Goal: Information Seeking & Learning: Find specific fact

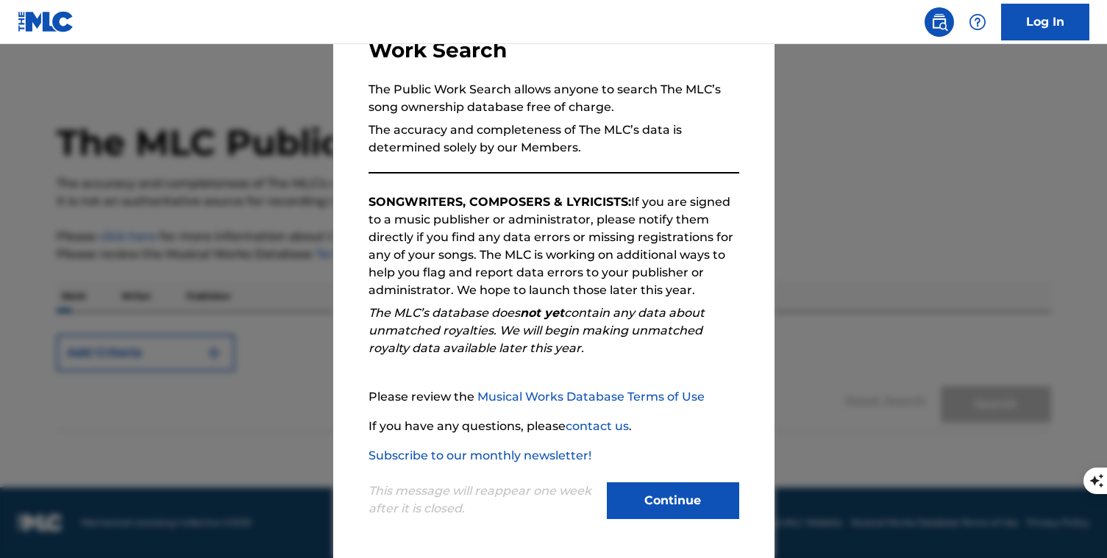
scroll to position [13, 0]
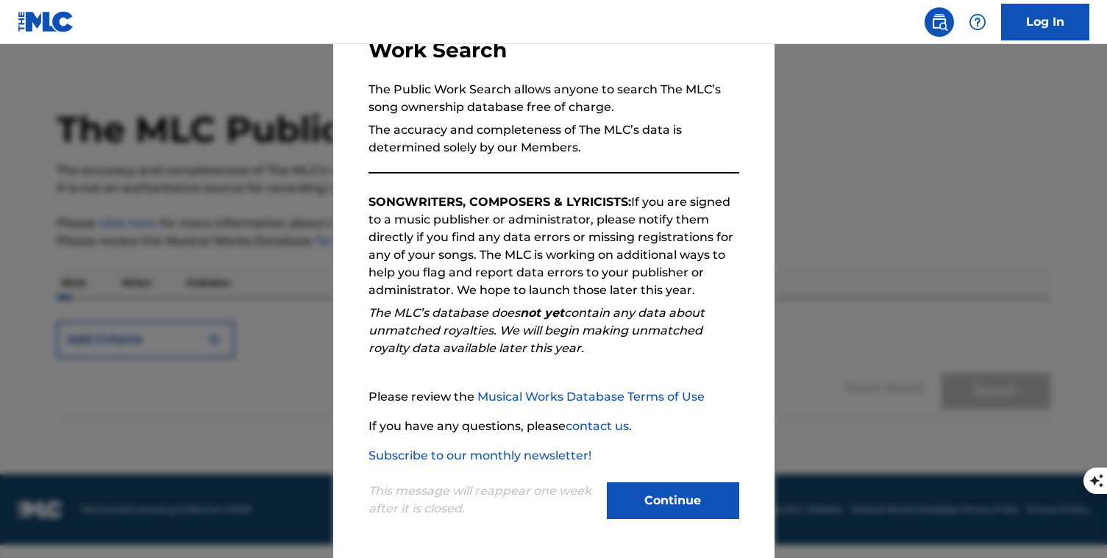
click at [661, 499] on button "Continue" at bounding box center [673, 501] width 132 height 37
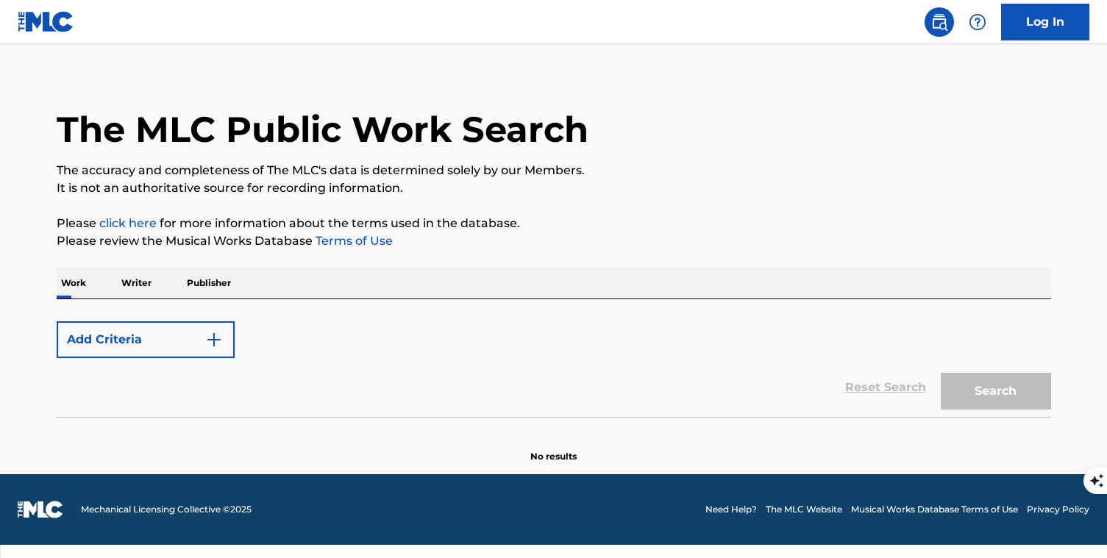
click at [177, 331] on button "Add Criteria" at bounding box center [146, 339] width 178 height 37
click at [209, 338] on img "Search Form" at bounding box center [214, 340] width 18 height 18
click at [211, 338] on img "Search Form" at bounding box center [214, 340] width 18 height 18
click at [201, 385] on div "Reset Search Search" at bounding box center [554, 387] width 994 height 59
click at [226, 335] on button "Add Criteria" at bounding box center [146, 339] width 178 height 37
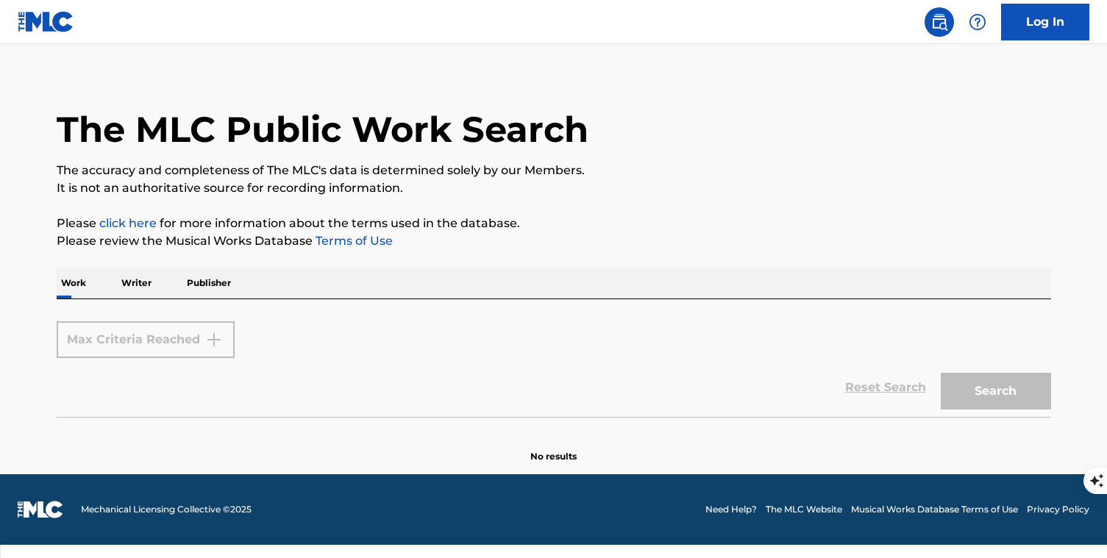
click at [149, 278] on p "Writer" at bounding box center [136, 283] width 39 height 31
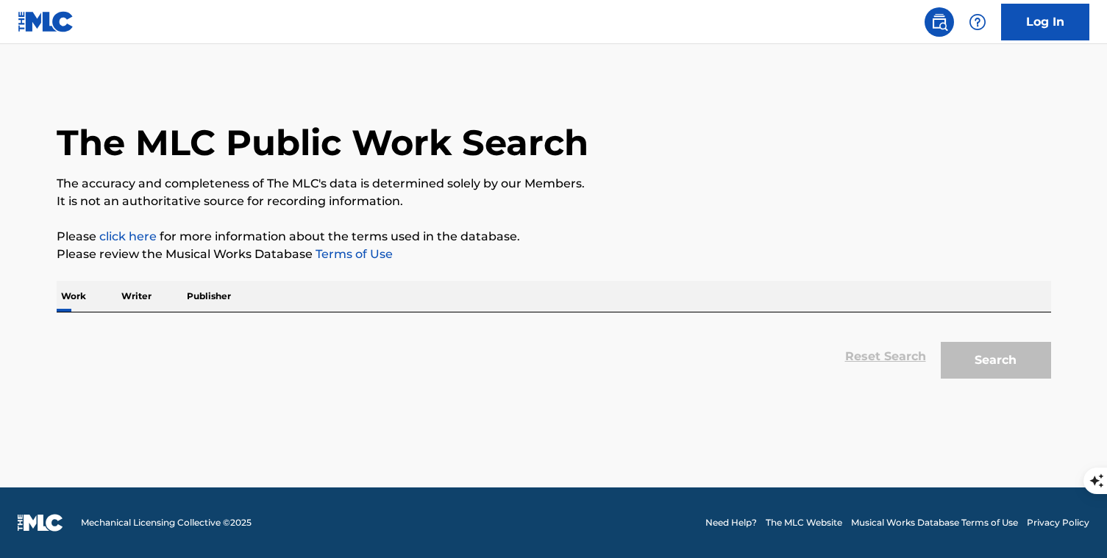
click at [140, 296] on p "Writer" at bounding box center [136, 296] width 39 height 31
click at [201, 348] on div "Reset Search Search" at bounding box center [554, 356] width 994 height 59
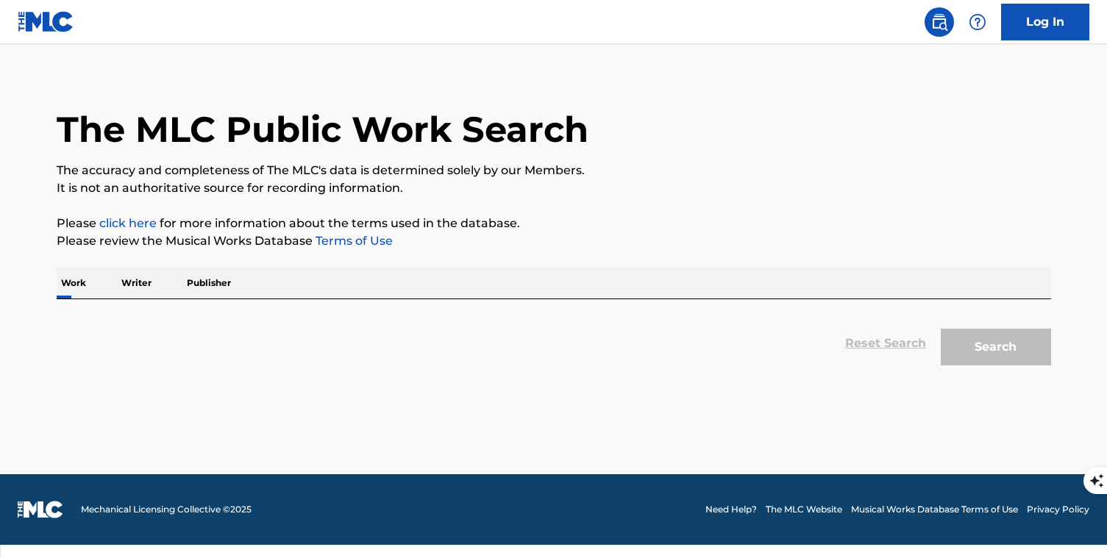
click at [649, 284] on div "Work Writer Publisher" at bounding box center [554, 283] width 994 height 31
click at [133, 283] on p "Writer" at bounding box center [136, 283] width 39 height 31
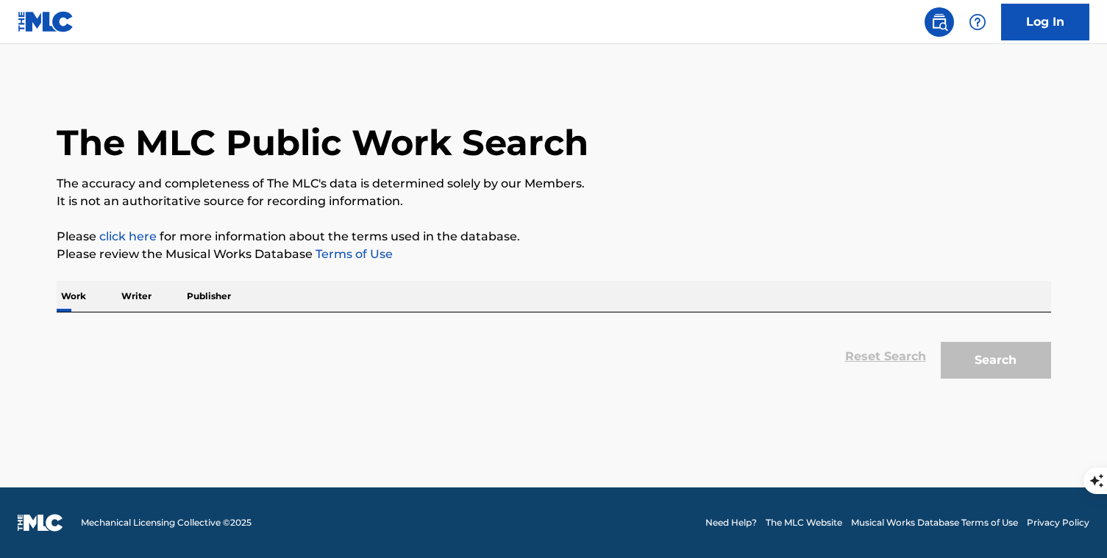
click at [135, 307] on p "Writer" at bounding box center [136, 296] width 39 height 31
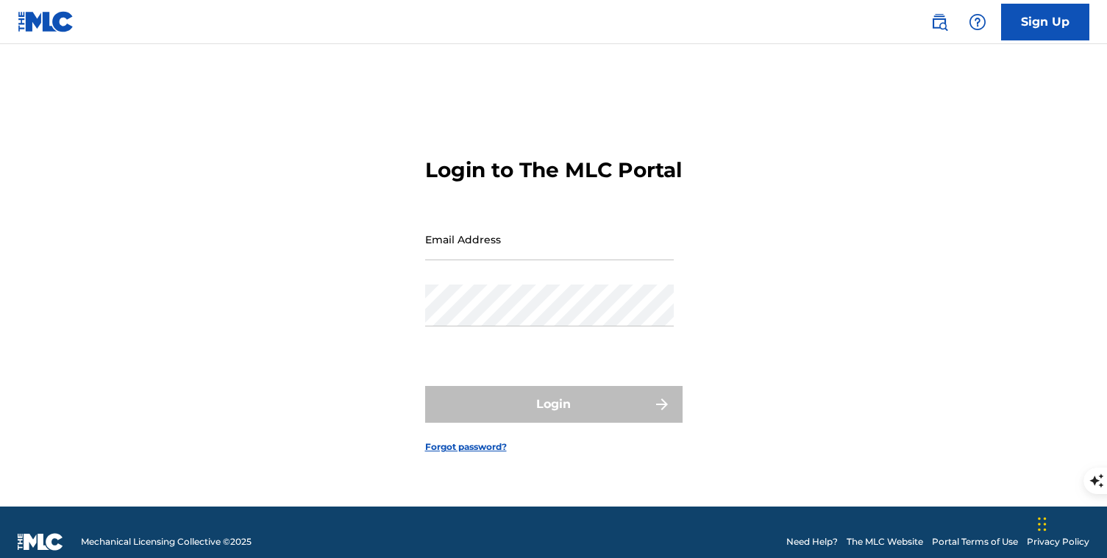
click at [932, 21] on img at bounding box center [939, 22] width 18 height 18
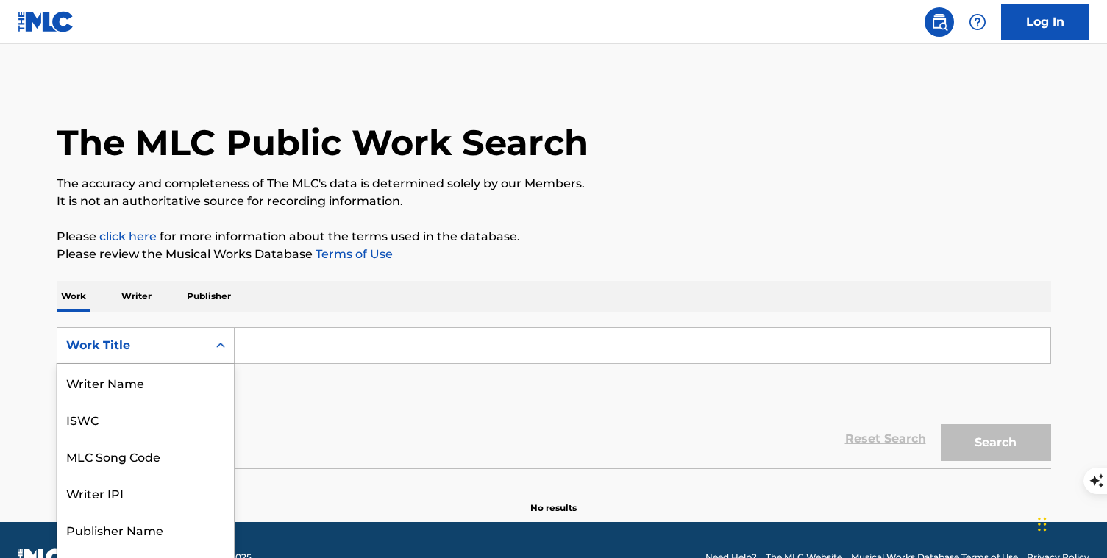
scroll to position [27, 0]
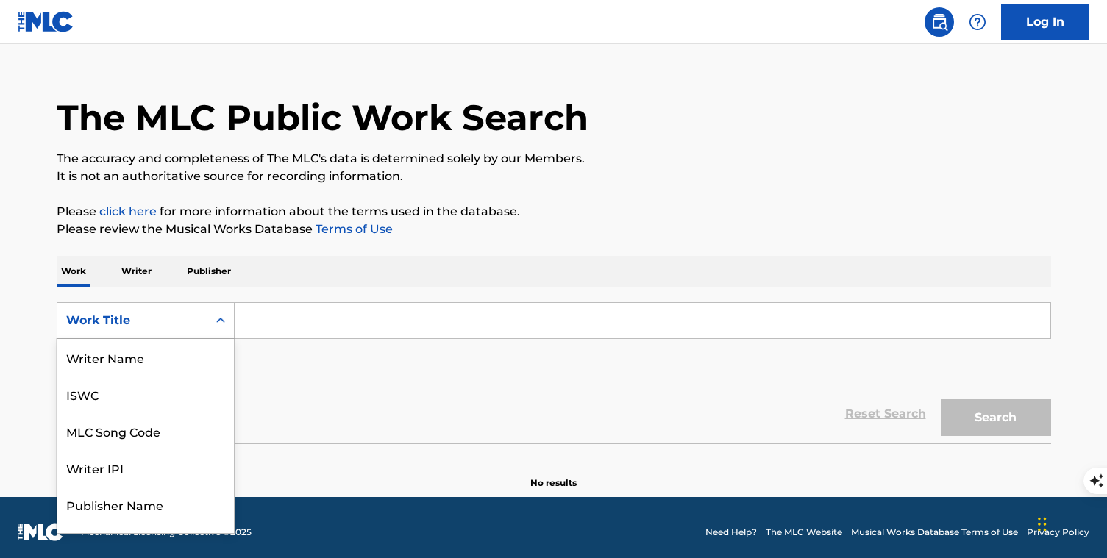
click at [190, 338] on div "Work Title selected, 8 of 8. 8 results available. Use Up and Down to choose opt…" at bounding box center [146, 320] width 178 height 37
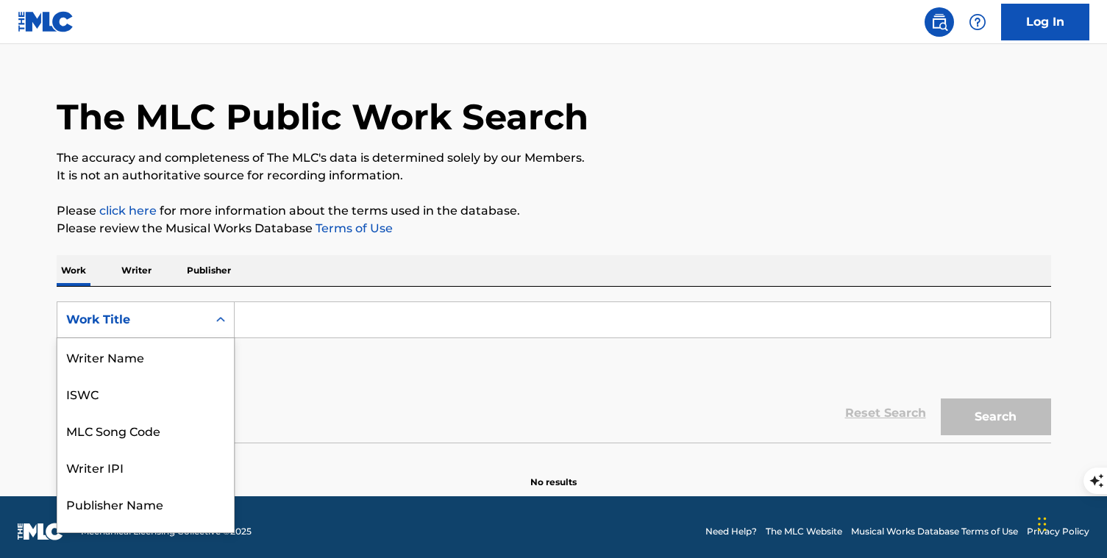
scroll to position [74, 0]
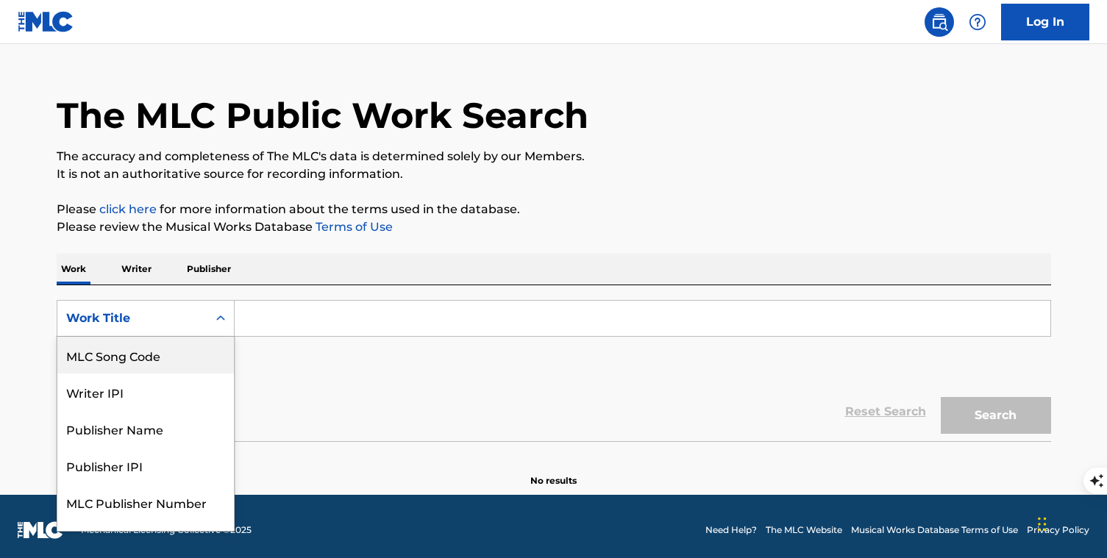
click at [163, 360] on div "MLC Song Code" at bounding box center [145, 355] width 177 height 37
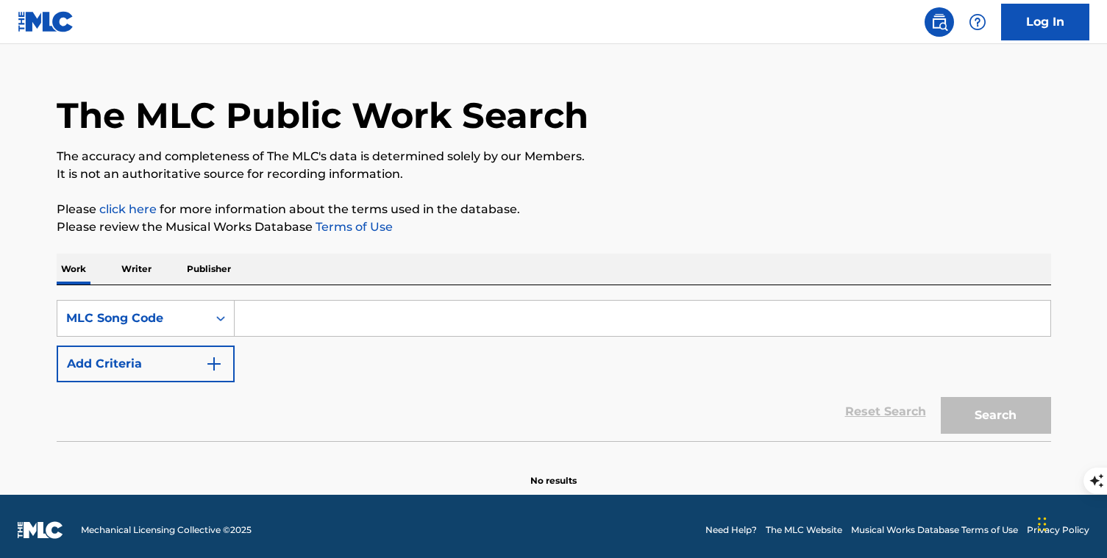
click at [294, 327] on input "Search Form" at bounding box center [643, 318] width 816 height 35
paste input "HA59CW"
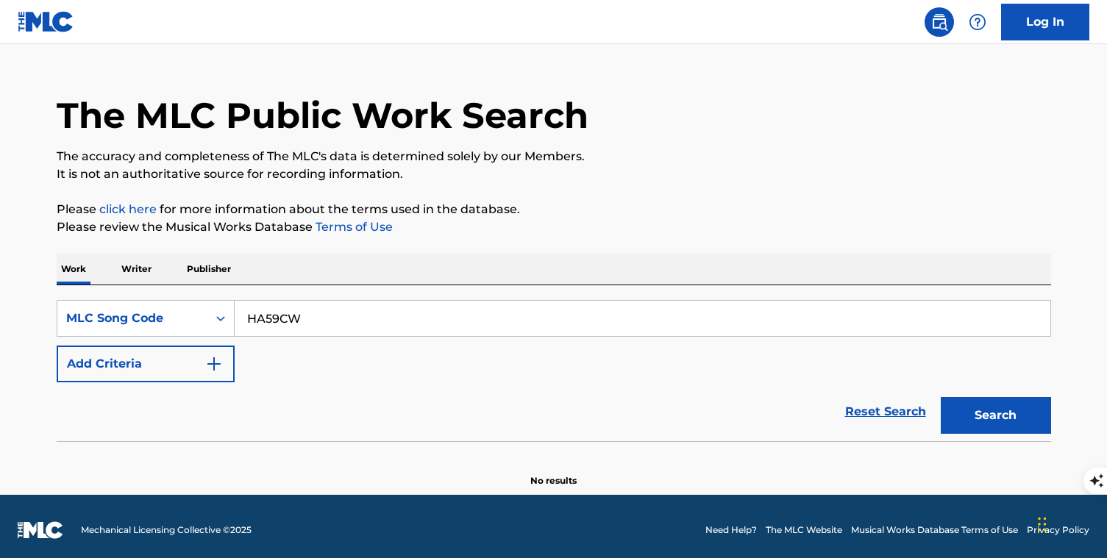
type input "HA59CW"
click at [986, 414] on button "Search" at bounding box center [996, 415] width 110 height 37
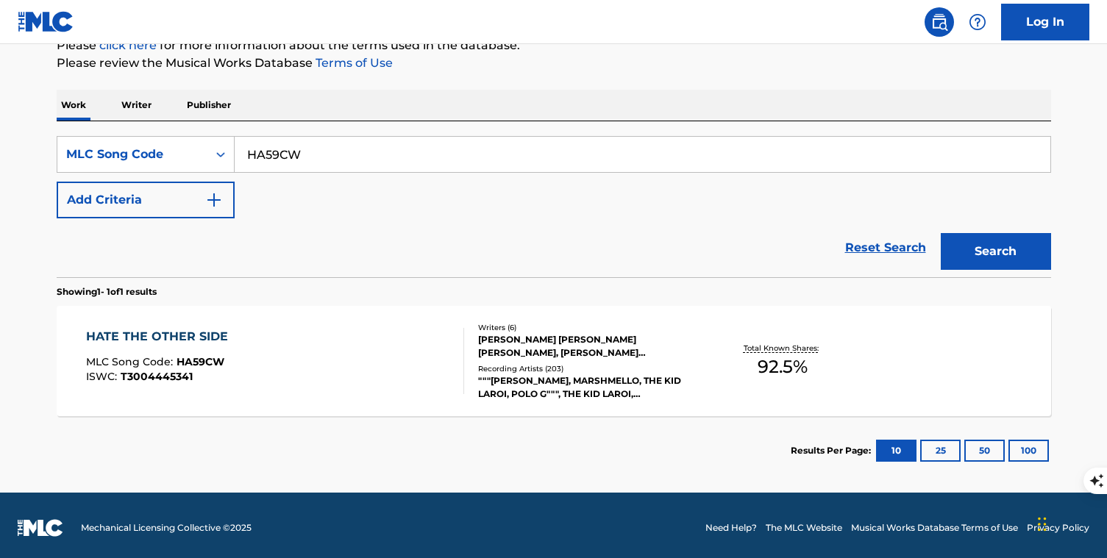
scroll to position [210, 0]
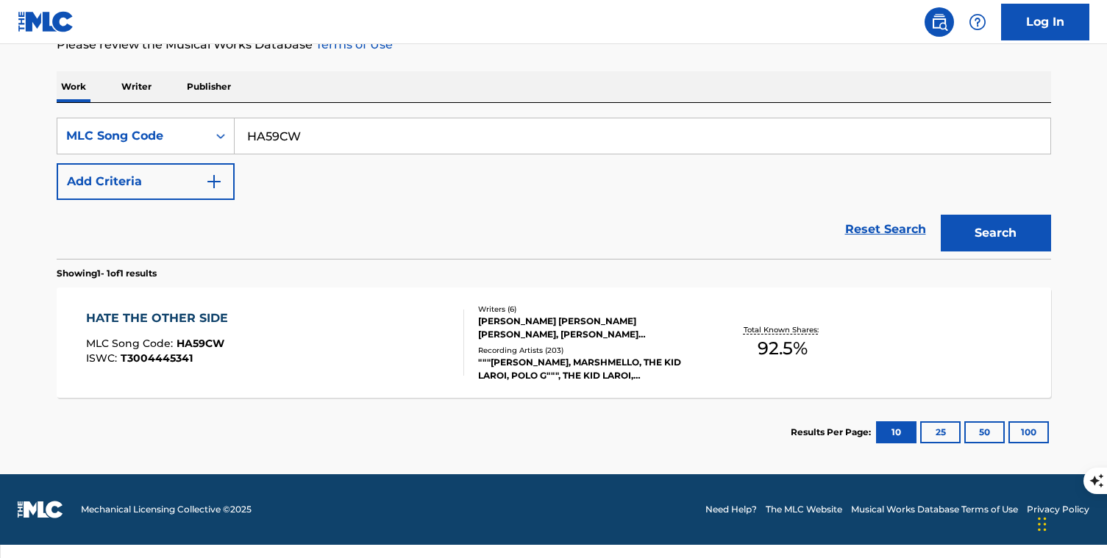
click at [980, 371] on div "HATE THE OTHER SIDE MLC Song Code : HA59CW ISWC : T3004445341 Writers ( 6 ) NIL…" at bounding box center [554, 343] width 994 height 110
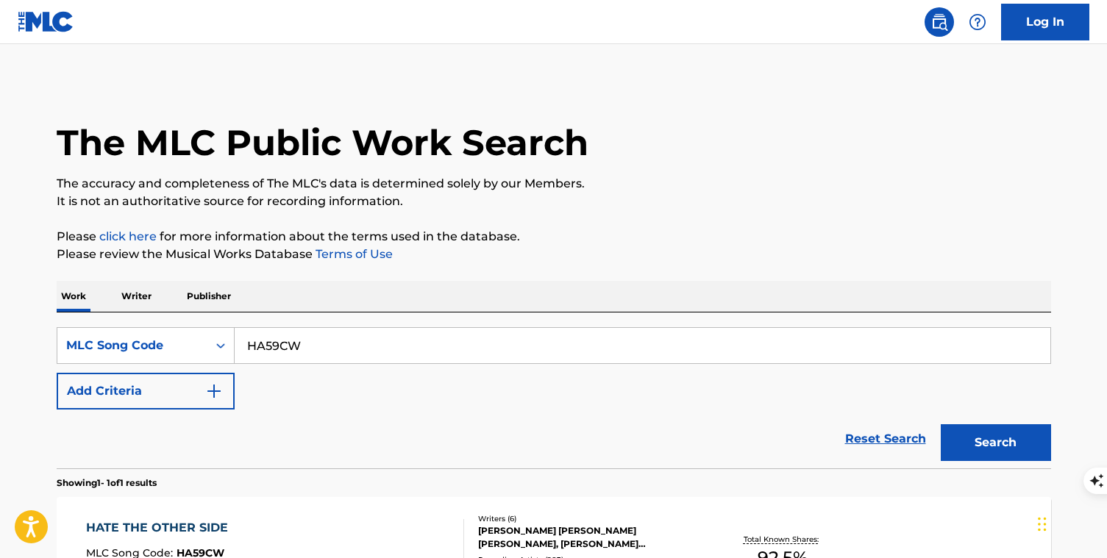
scroll to position [171, 0]
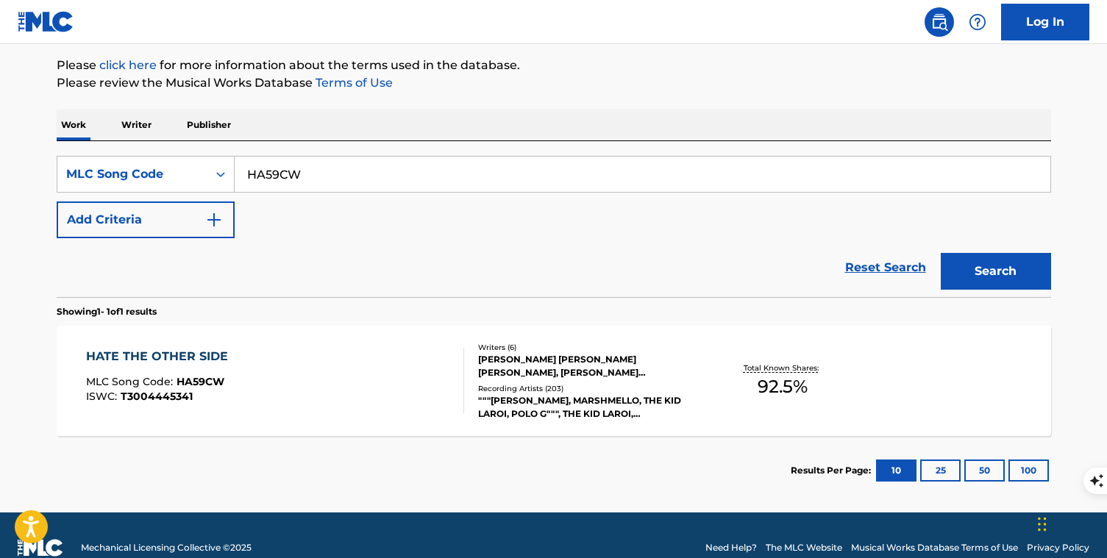
click at [306, 179] on input "HA59CW" at bounding box center [643, 174] width 816 height 35
click at [171, 354] on div "HATE THE OTHER SIDE" at bounding box center [160, 357] width 149 height 18
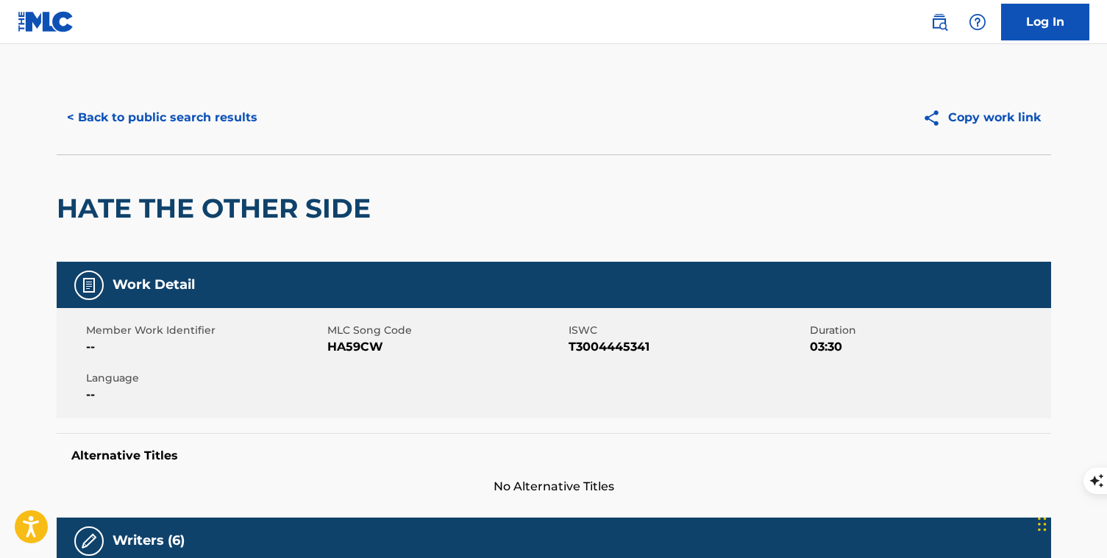
click at [241, 118] on button "< Back to public search results" at bounding box center [162, 117] width 211 height 37
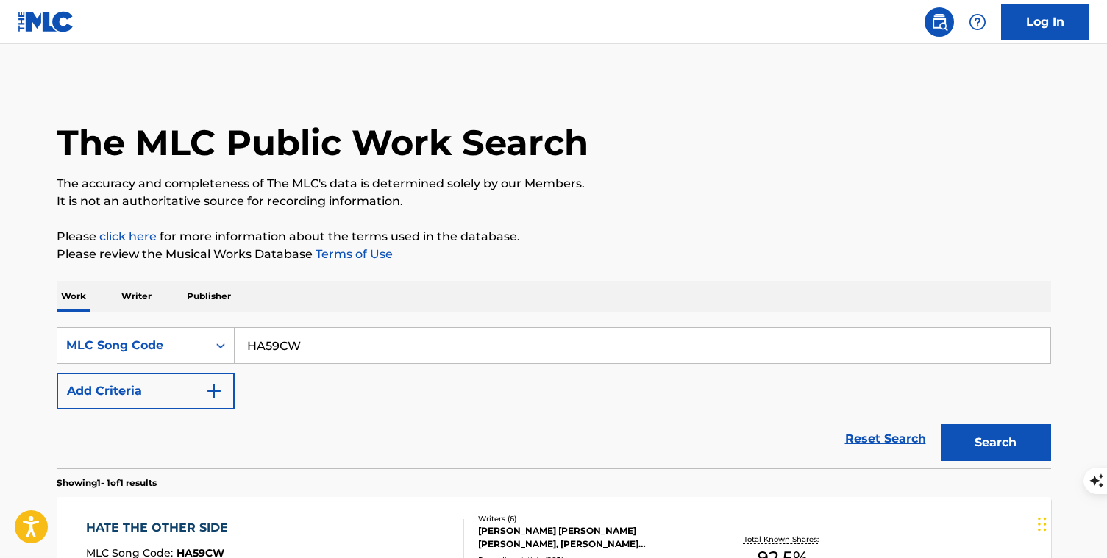
scroll to position [171, 0]
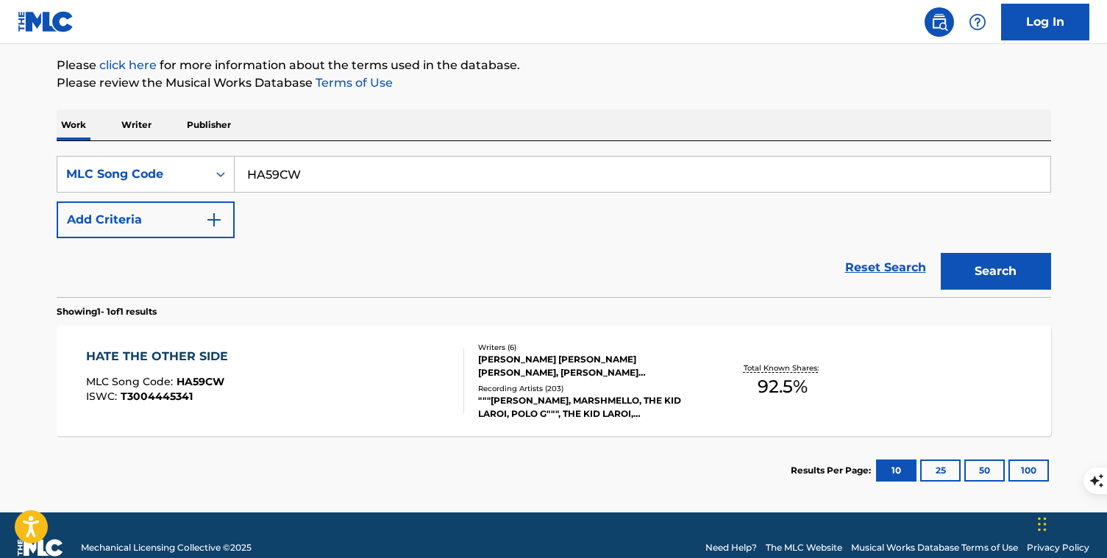
click at [133, 124] on p "Writer" at bounding box center [136, 125] width 39 height 31
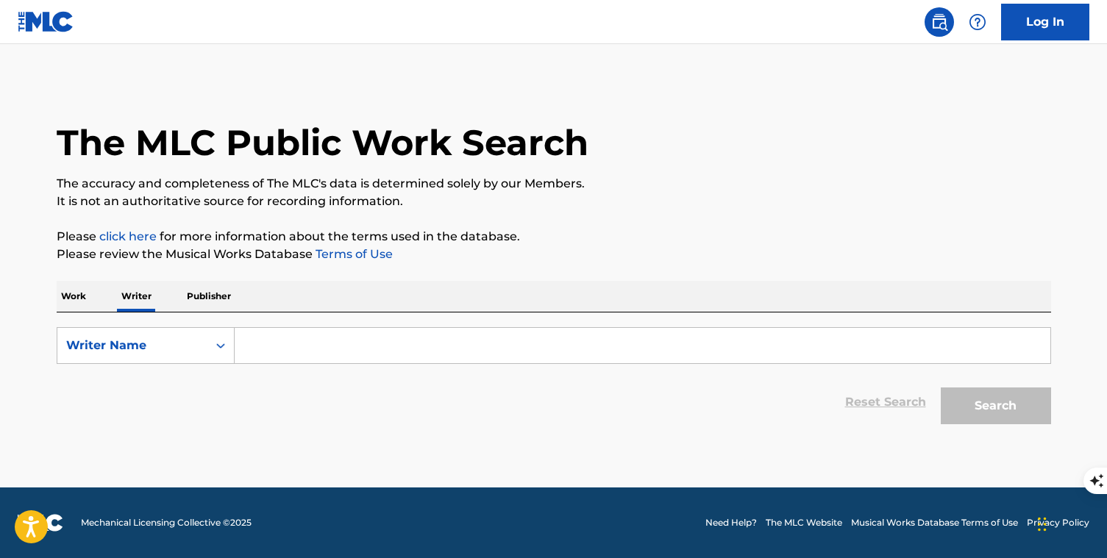
click at [263, 346] on input "Search Form" at bounding box center [643, 345] width 816 height 35
type input "A"
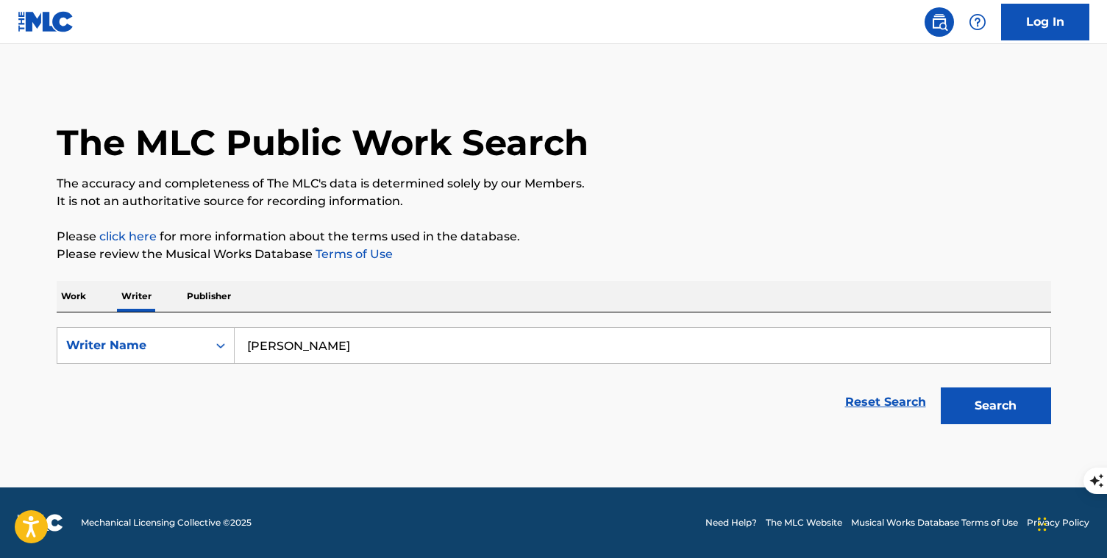
type input "david moody"
click at [963, 413] on button "Search" at bounding box center [996, 406] width 110 height 37
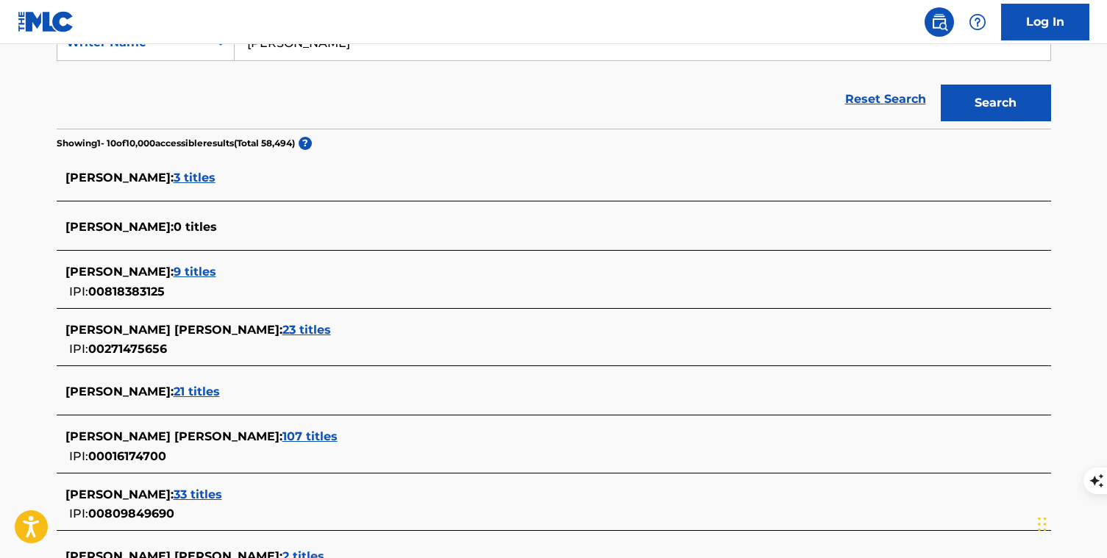
scroll to position [312, 0]
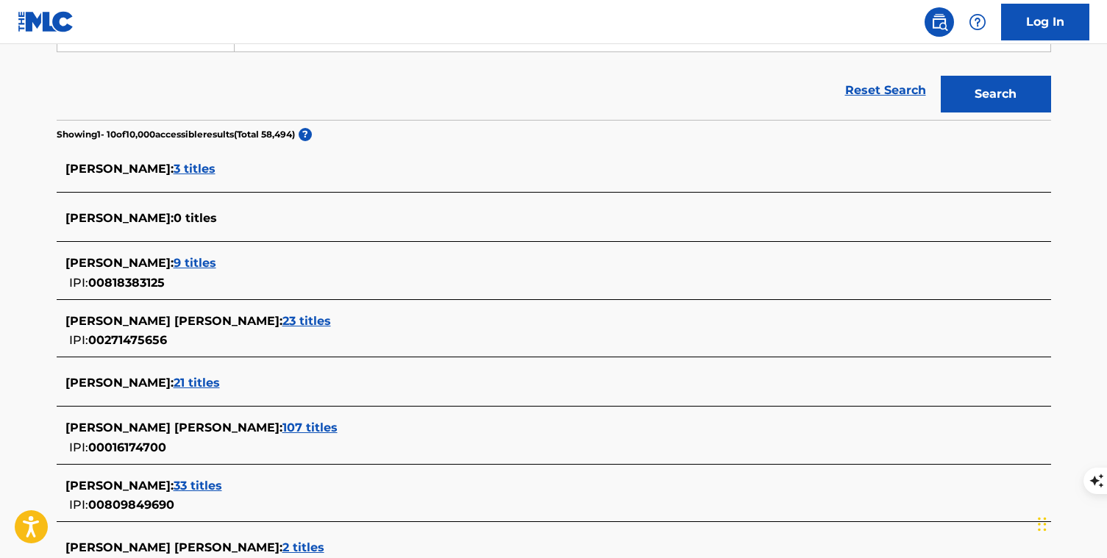
click at [215, 485] on span "33 titles" at bounding box center [198, 486] width 49 height 14
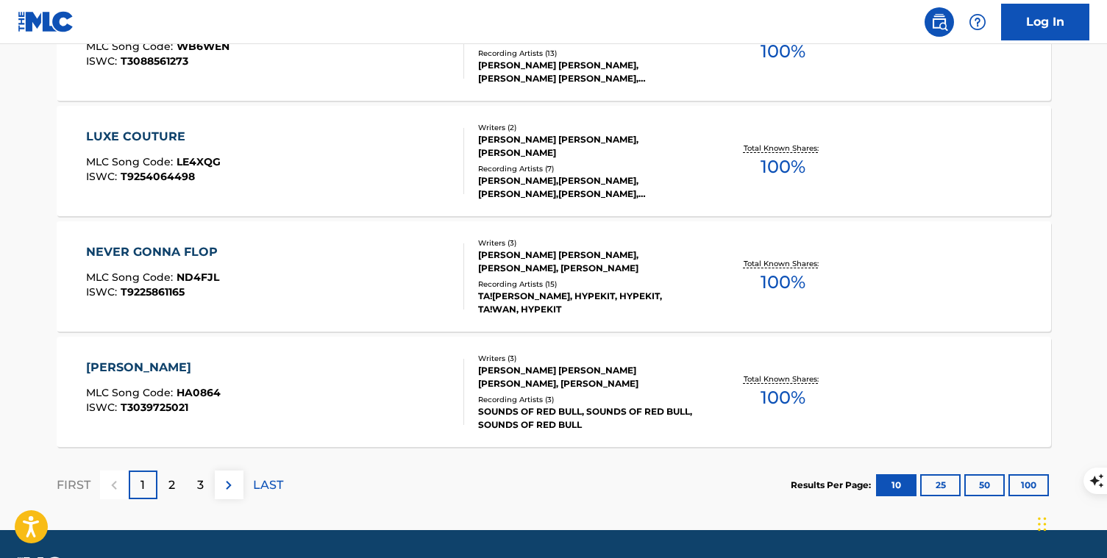
scroll to position [1201, 0]
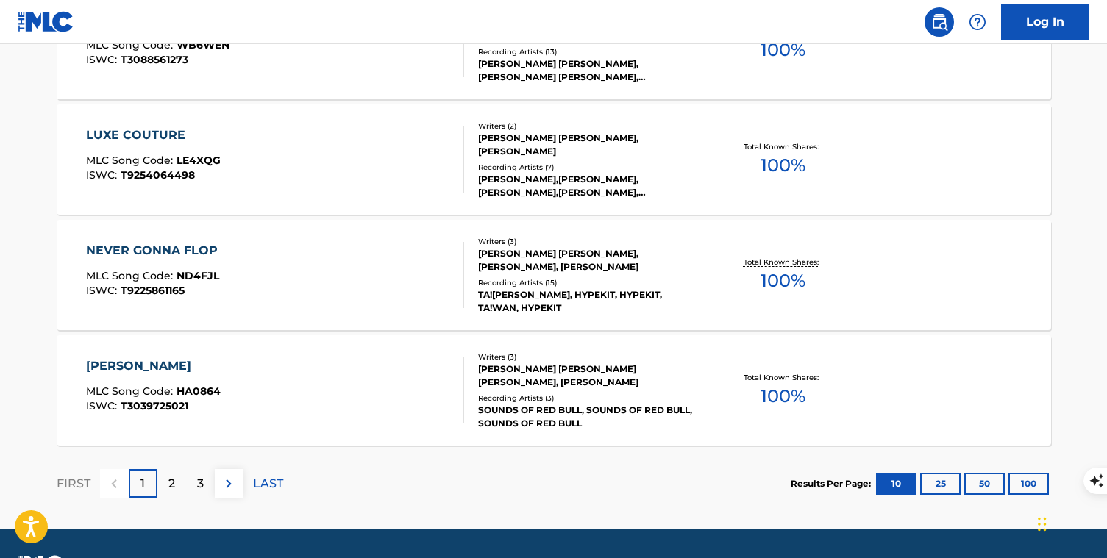
click at [177, 480] on div "2" at bounding box center [171, 483] width 29 height 29
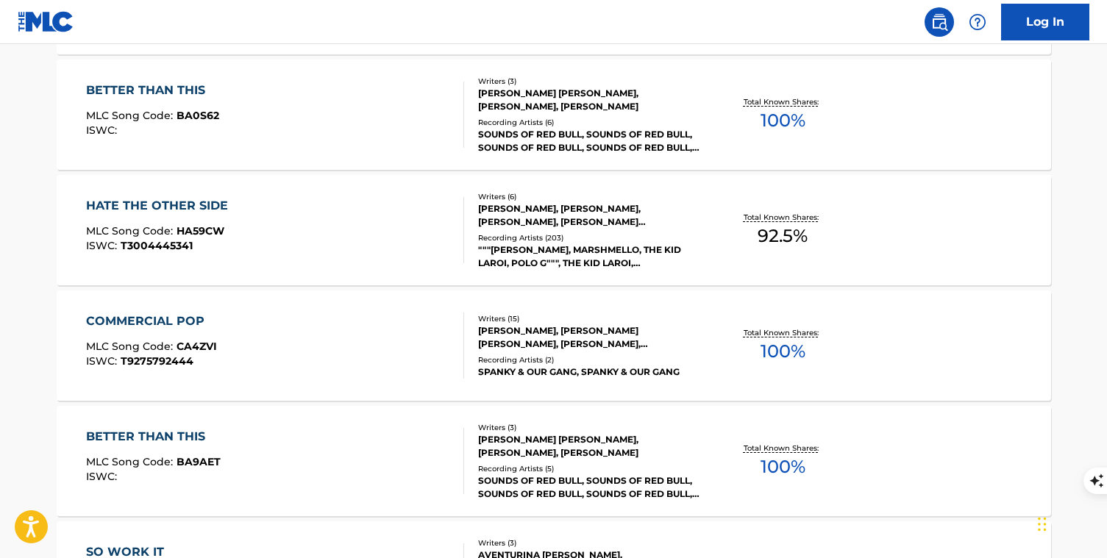
scroll to position [544, 0]
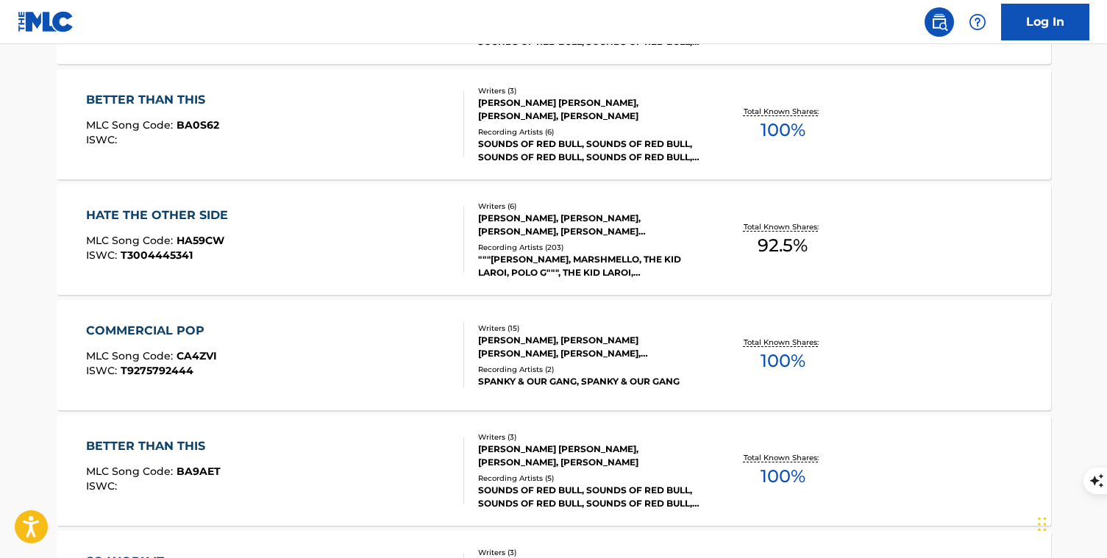
click at [208, 214] on div "HATE THE OTHER SIDE" at bounding box center [160, 216] width 149 height 18
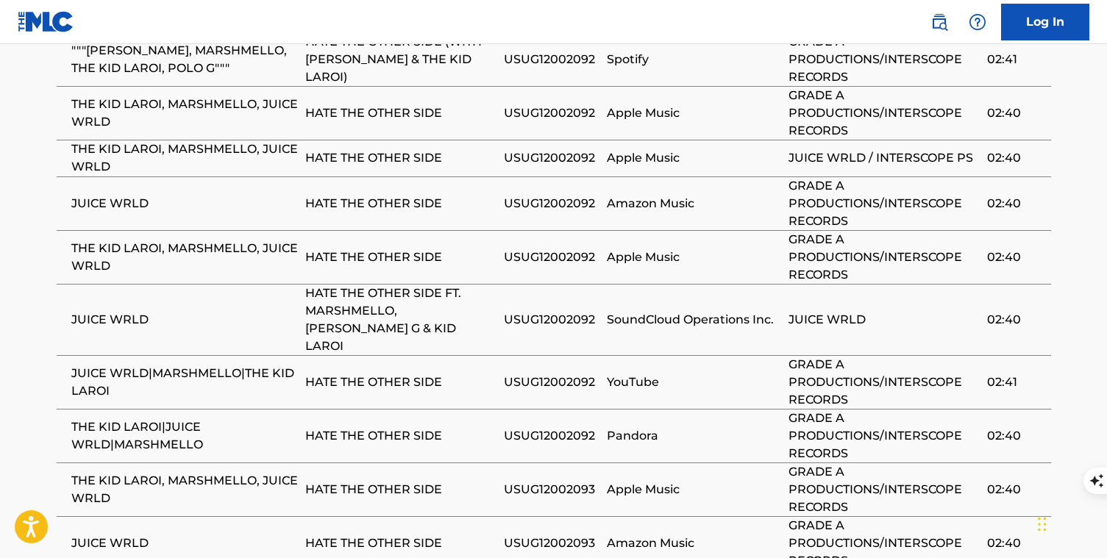
scroll to position [1992, 0]
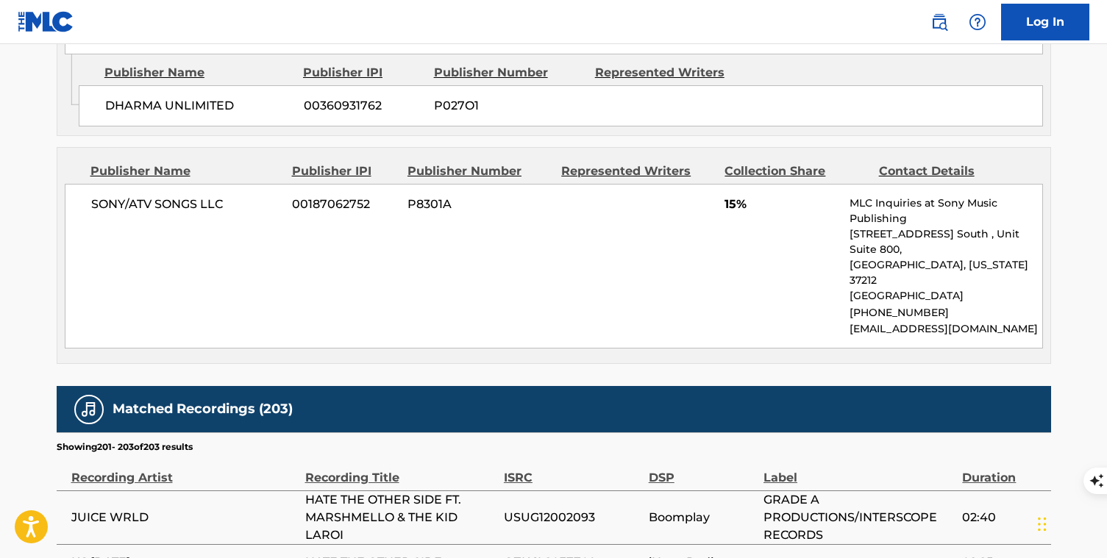
scroll to position [1676, 0]
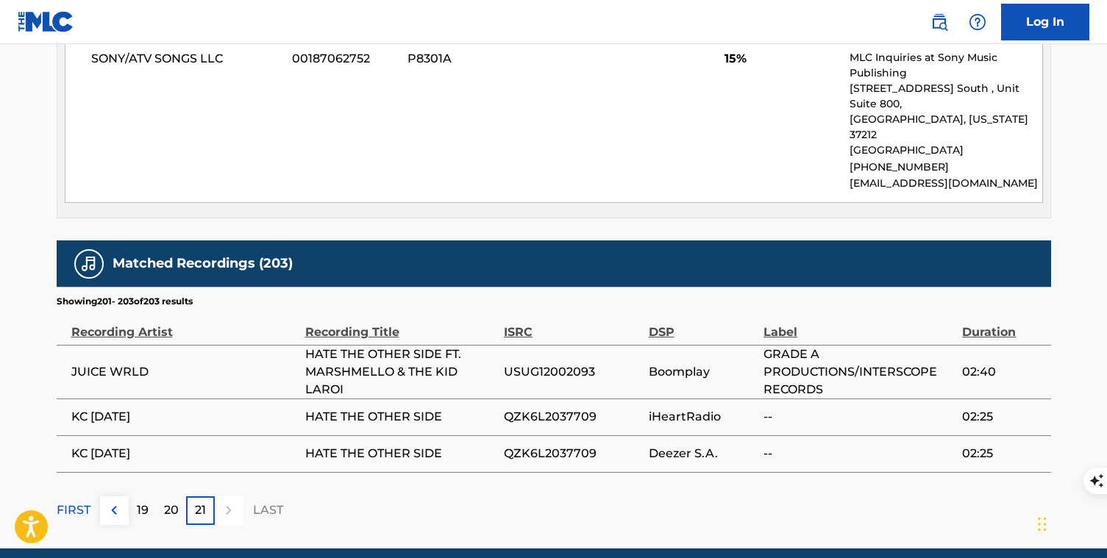
click at [172, 502] on p "20" at bounding box center [171, 511] width 15 height 18
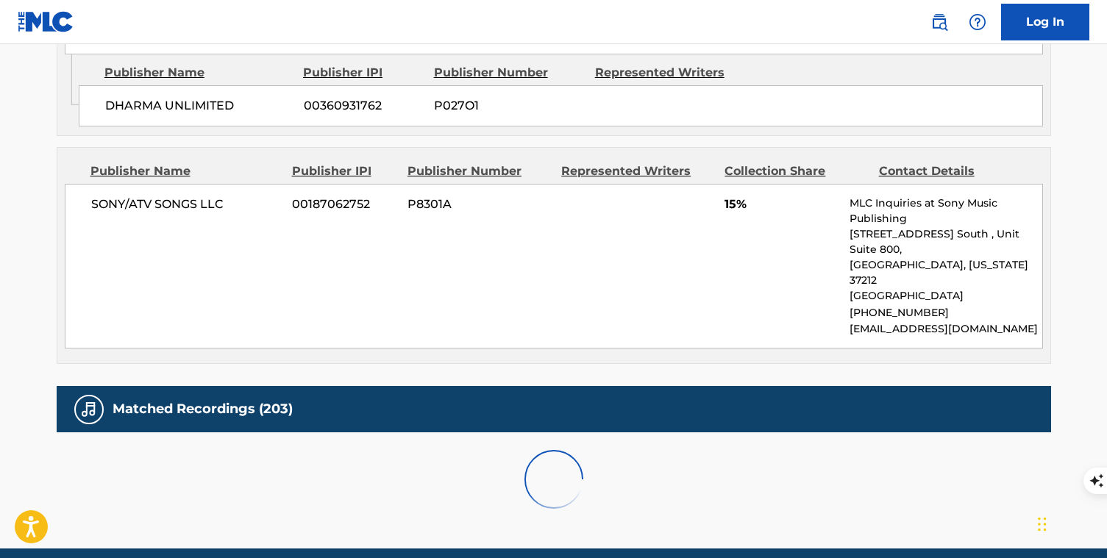
scroll to position [1933, 0]
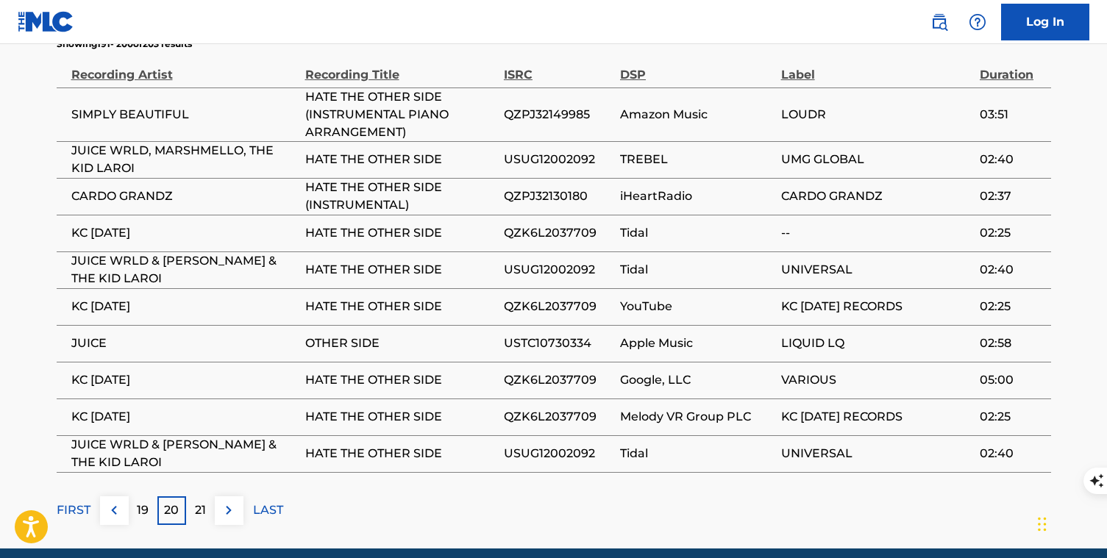
click at [112, 502] on img at bounding box center [114, 511] width 18 height 18
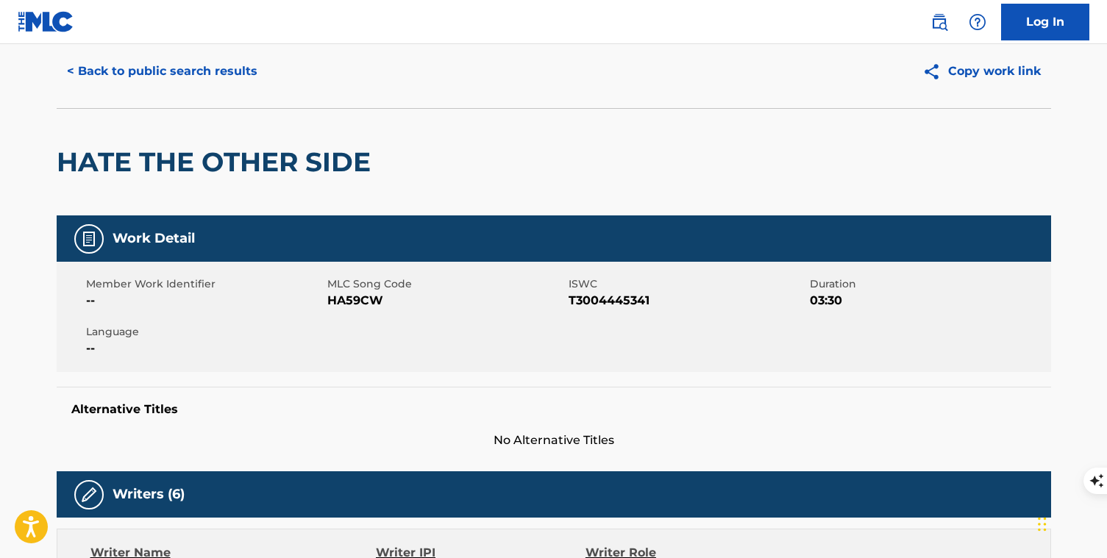
scroll to position [0, 0]
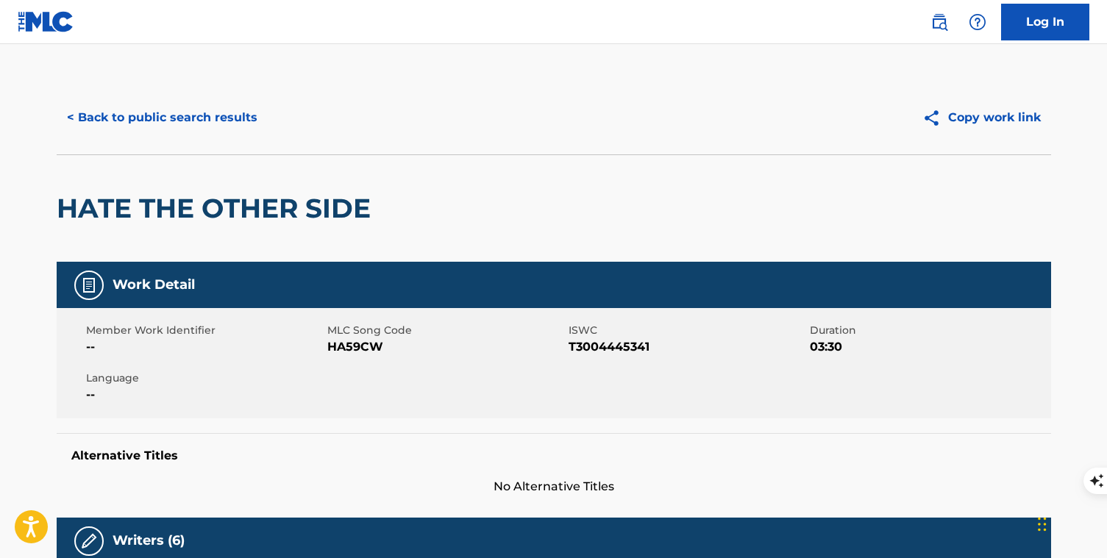
click at [154, 113] on button "< Back to public search results" at bounding box center [162, 117] width 211 height 37
